Goal: Information Seeking & Learning: Compare options

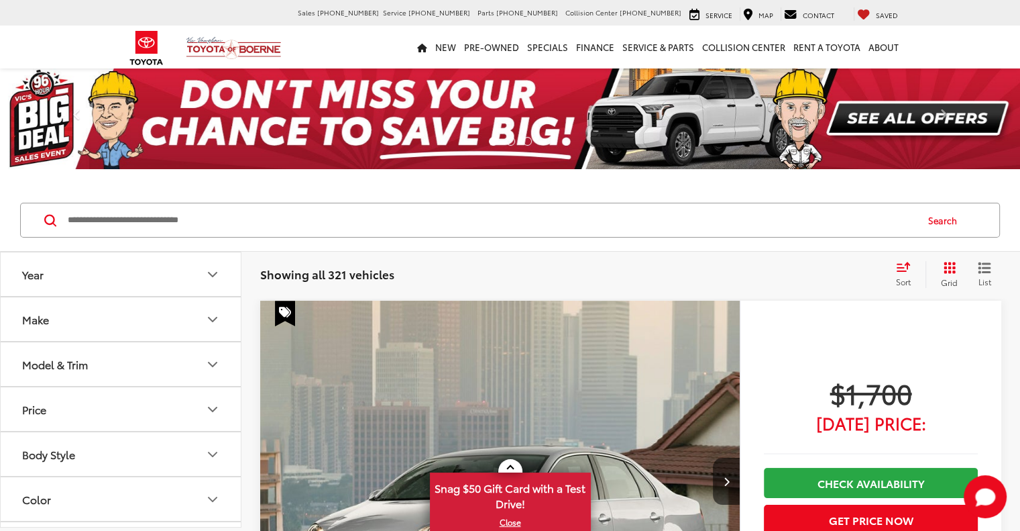
click at [97, 358] on button "Model & Trim" at bounding box center [121, 364] width 241 height 44
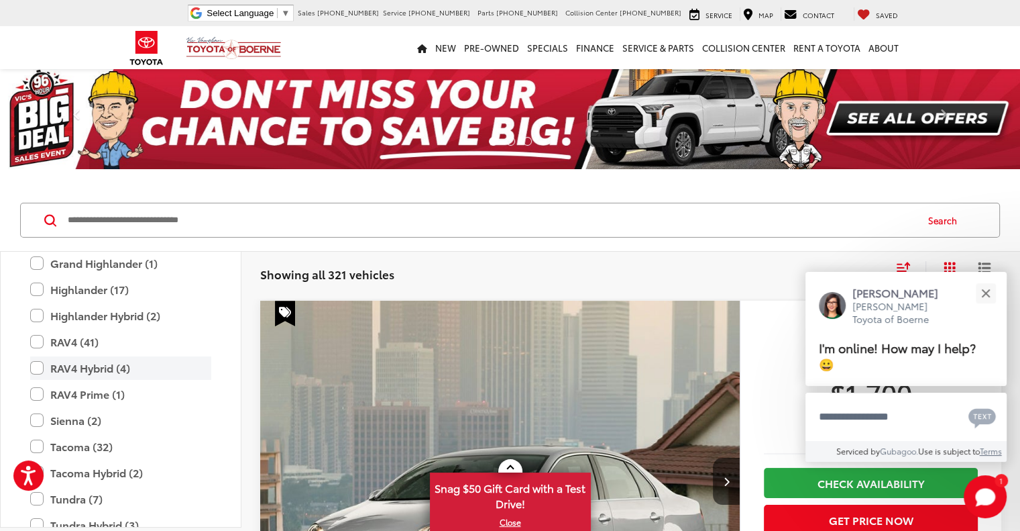
scroll to position [2750, 0]
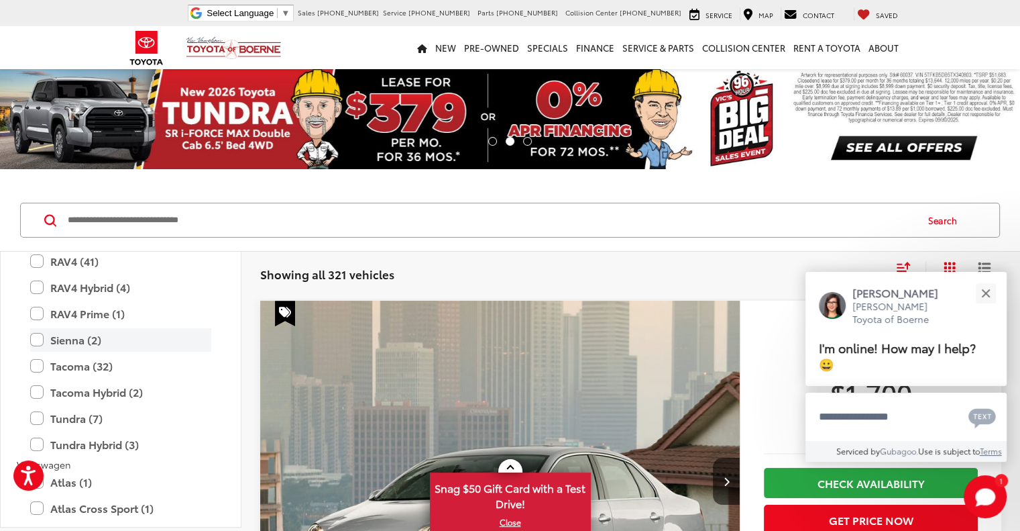
click at [72, 341] on label "Sienna (2)" at bounding box center [120, 339] width 181 height 23
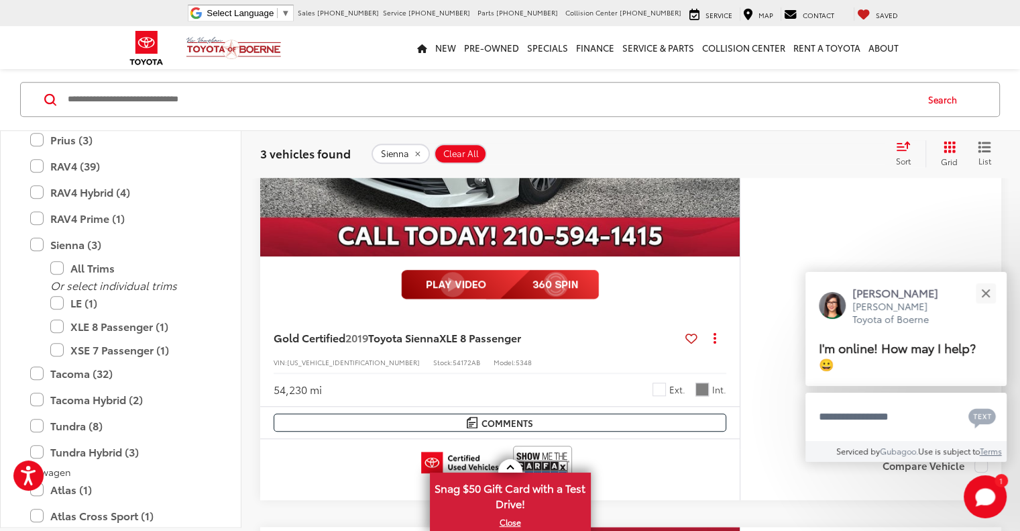
scroll to position [1073, 0]
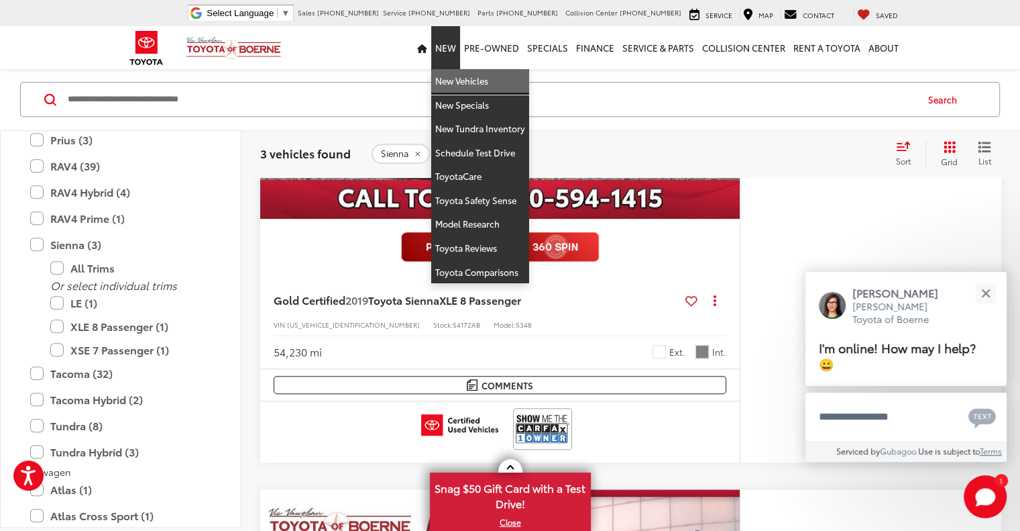
click at [453, 83] on link "New Vehicles" at bounding box center [480, 81] width 98 height 24
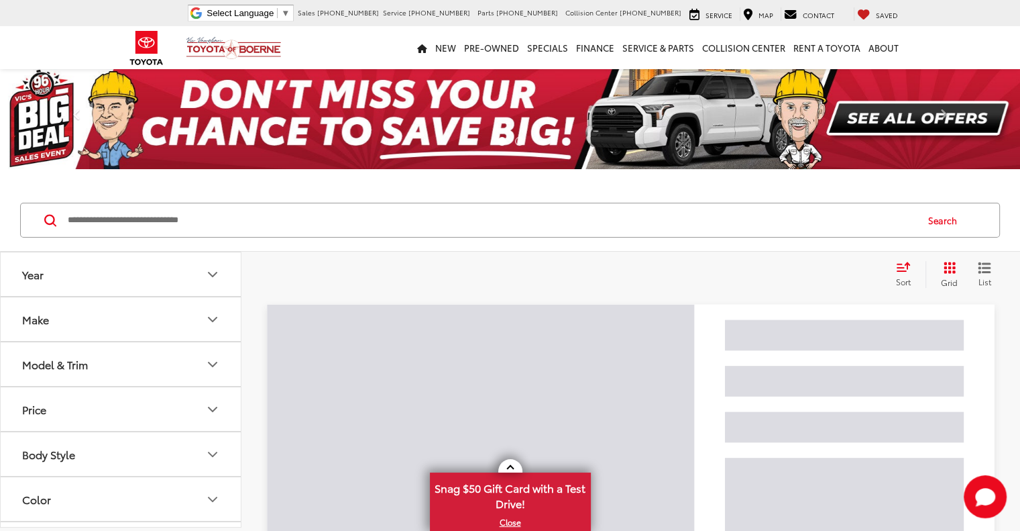
click at [142, 365] on button "Model & Trim" at bounding box center [121, 364] width 241 height 44
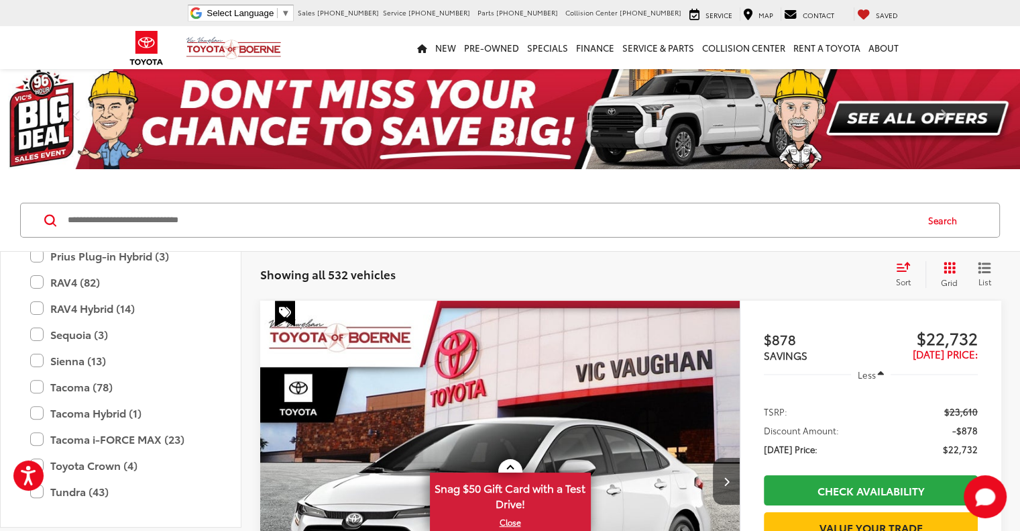
scroll to position [529, 0]
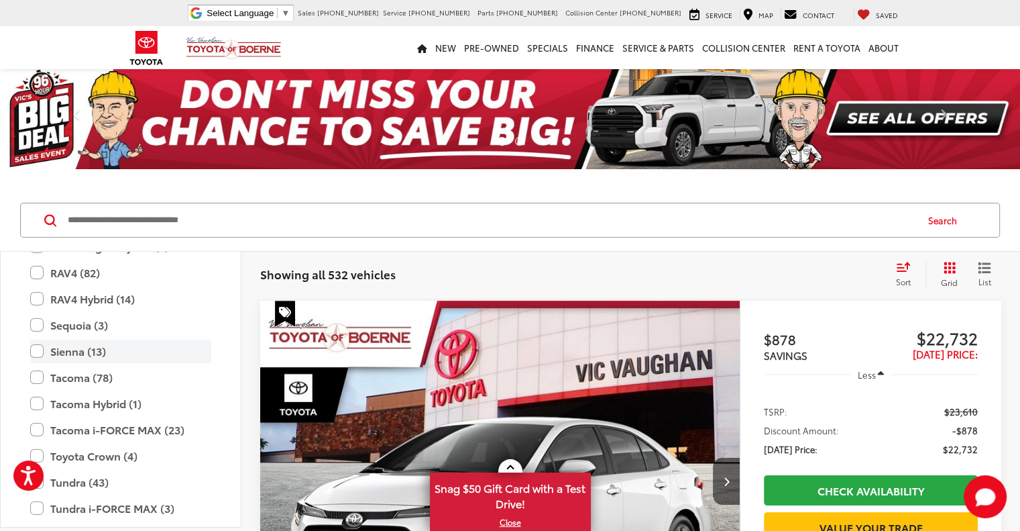
click at [120, 347] on label "Sienna (13)" at bounding box center [120, 350] width 181 height 23
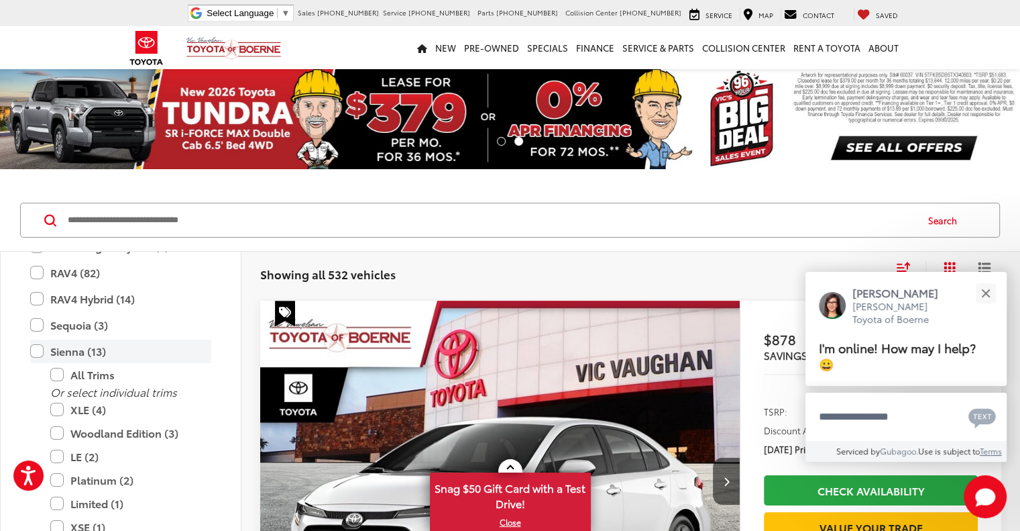
scroll to position [67, 0]
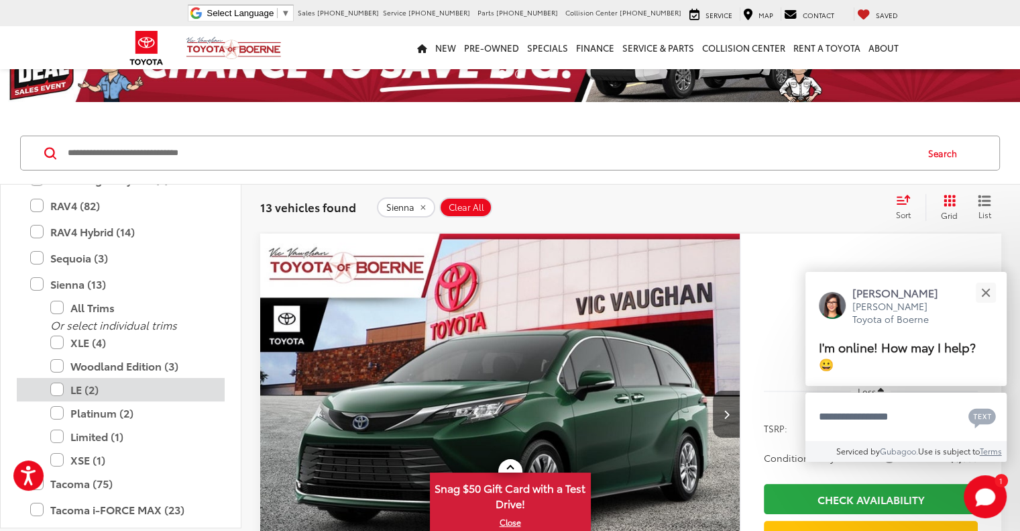
click at [125, 388] on label "LE (2)" at bounding box center [130, 389] width 161 height 23
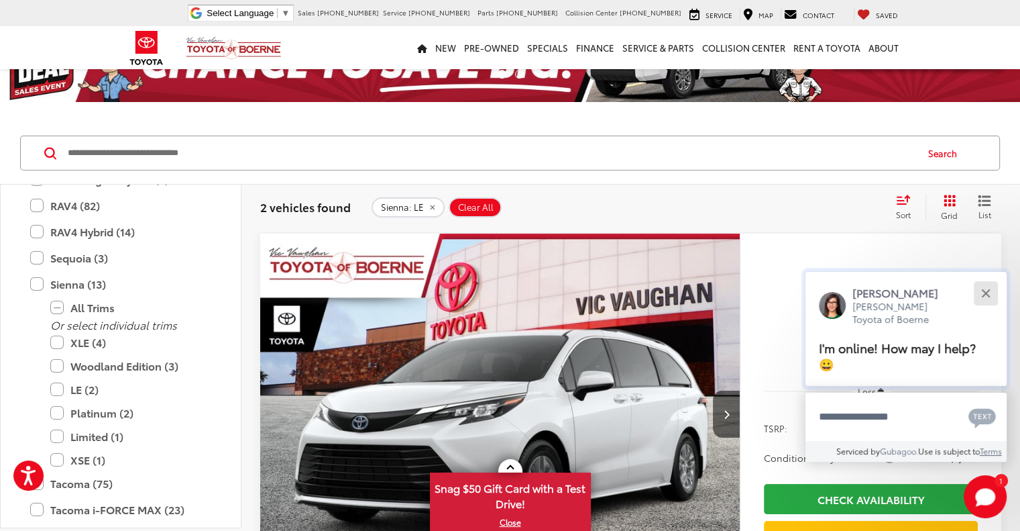
click at [981, 296] on div "Close" at bounding box center [985, 292] width 9 height 9
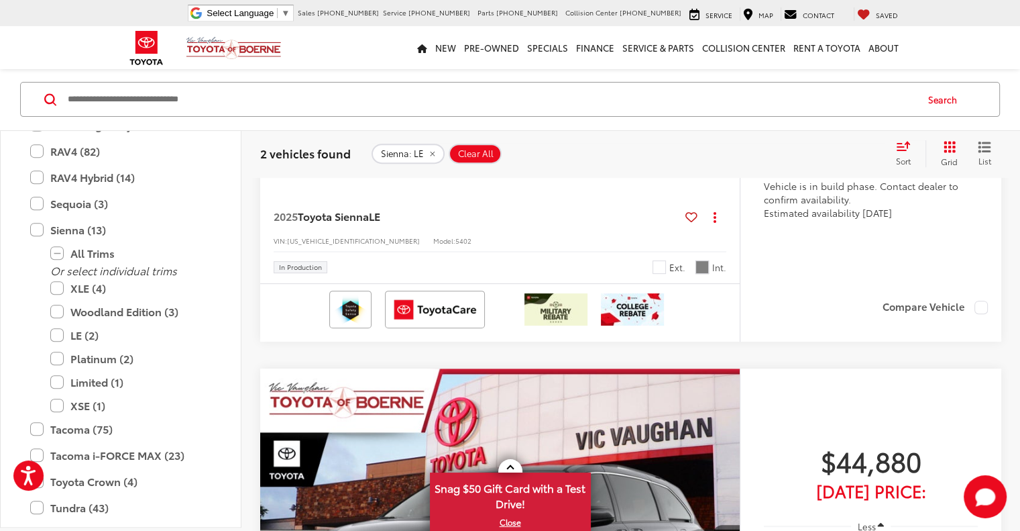
scroll to position [402, 0]
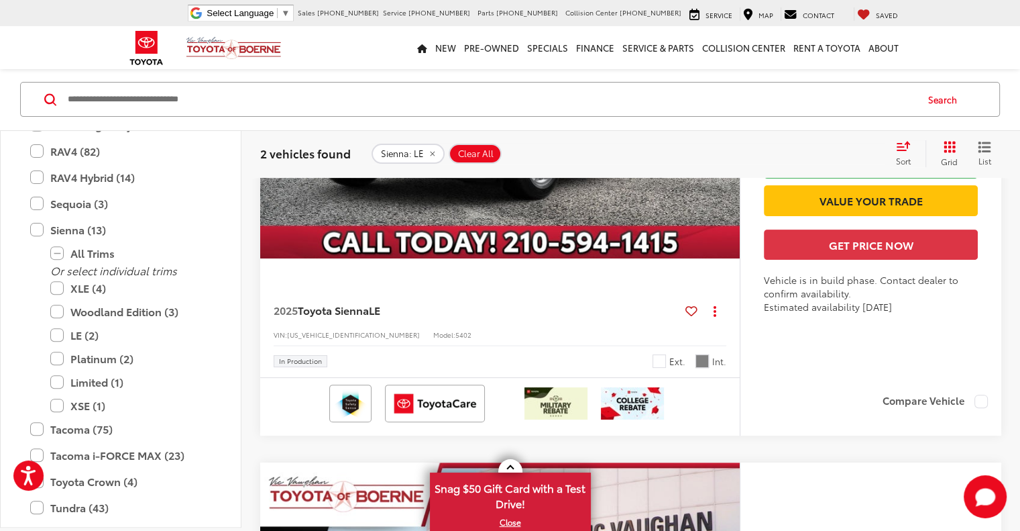
click at [468, 154] on span "Clear All" at bounding box center [476, 154] width 36 height 11
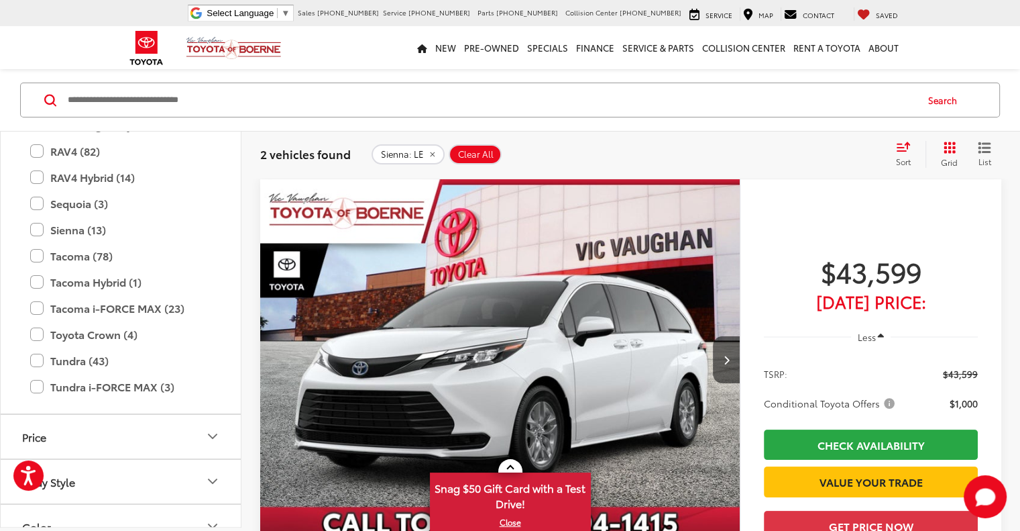
scroll to position [120, 0]
